Goal: Information Seeking & Learning: Learn about a topic

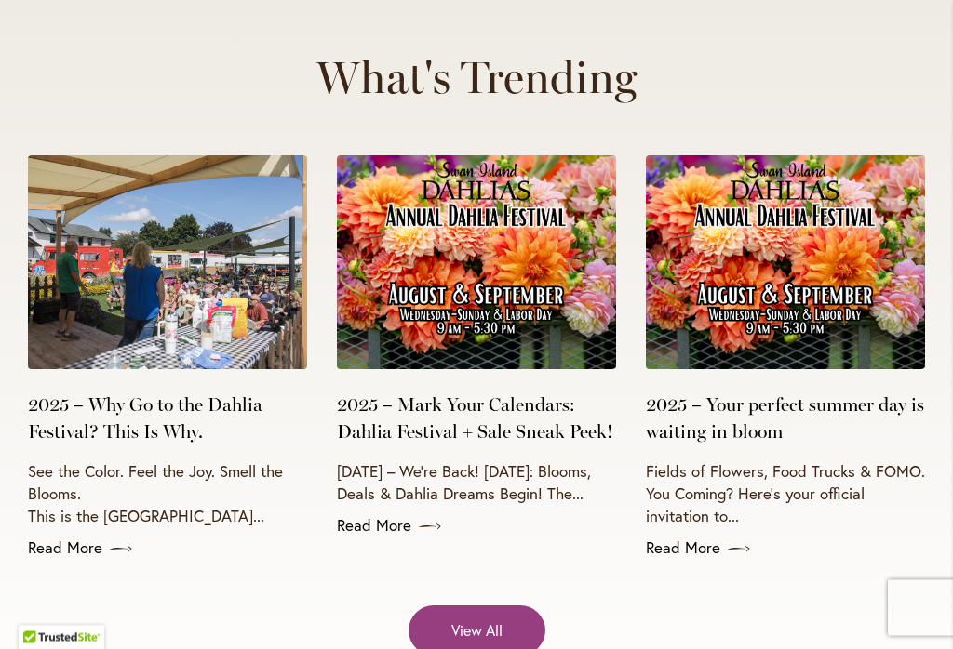
scroll to position [7383, 0]
click at [74, 551] on link "Read More" at bounding box center [167, 548] width 279 height 22
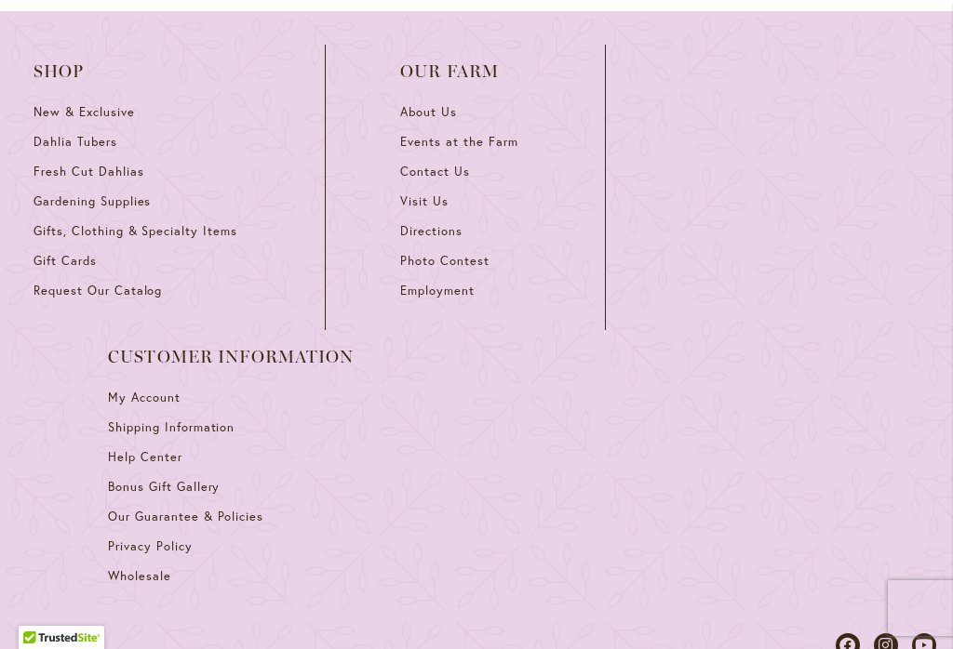
scroll to position [2072, 0]
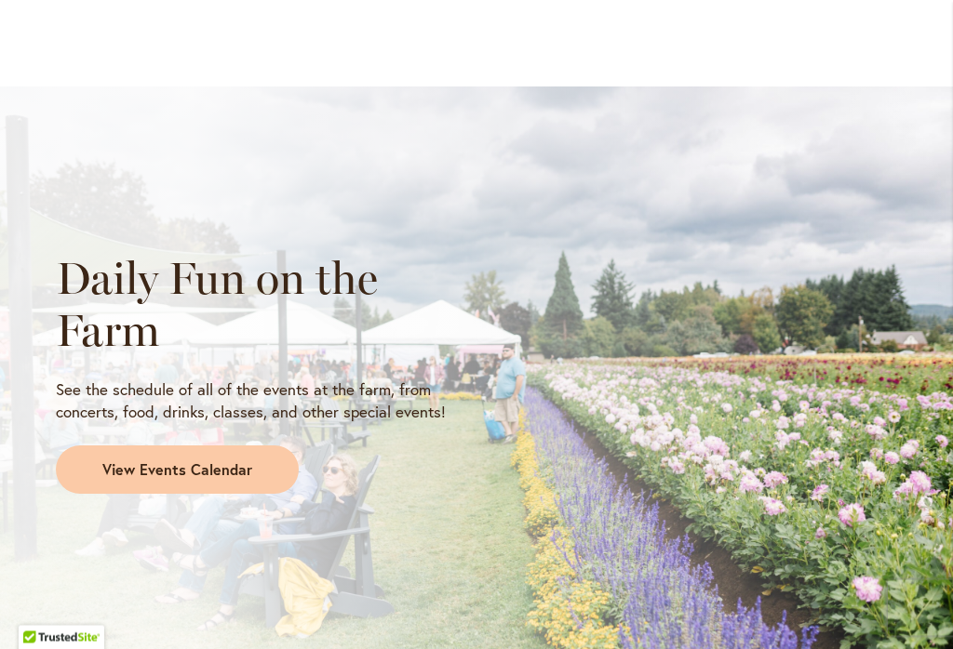
scroll to position [1466, 0]
click at [164, 460] on span "View Events Calendar" at bounding box center [177, 470] width 150 height 21
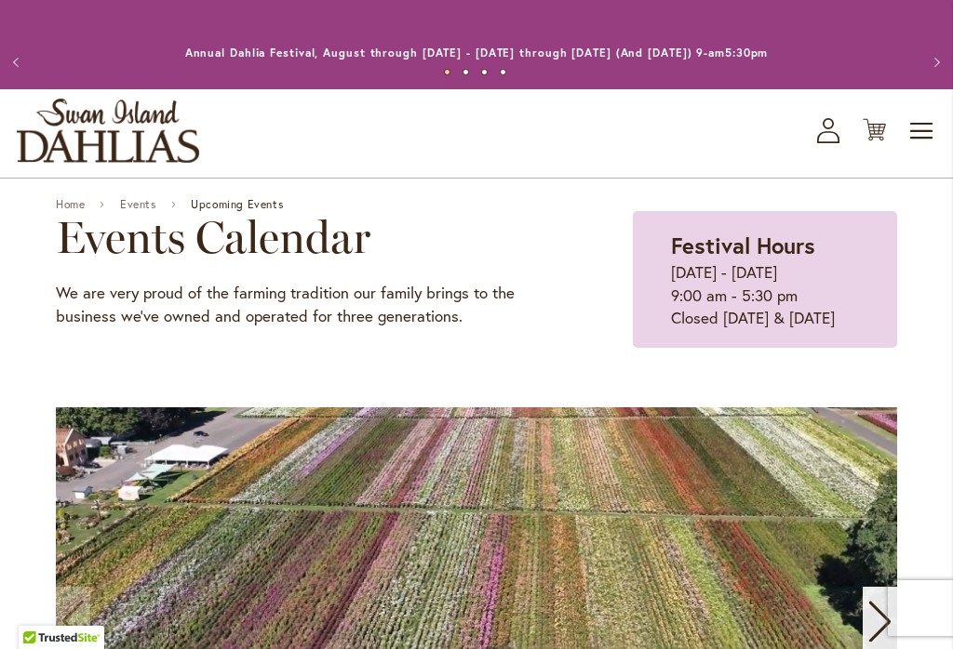
scroll to position [2, 0]
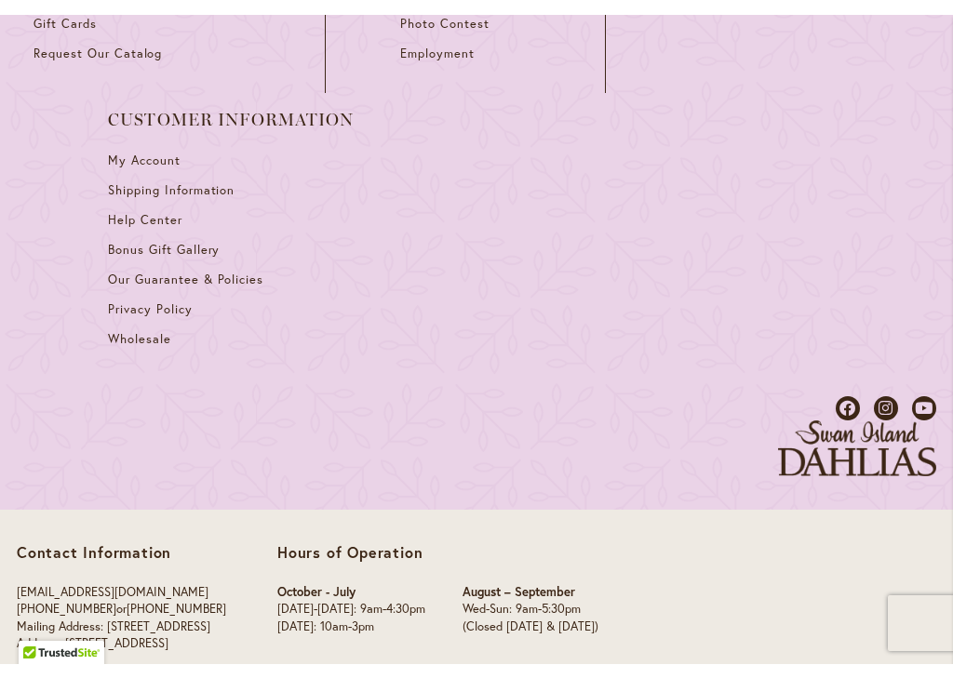
scroll to position [5799, 0]
